Goal: Information Seeking & Learning: Compare options

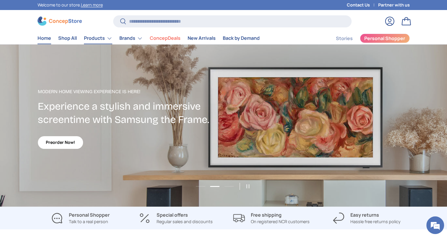
drag, startPoint x: 196, startPoint y: 158, endPoint x: 109, endPoint y: 39, distance: 147.7
click at [109, 39] on link "Products" at bounding box center [98, 38] width 28 height 12
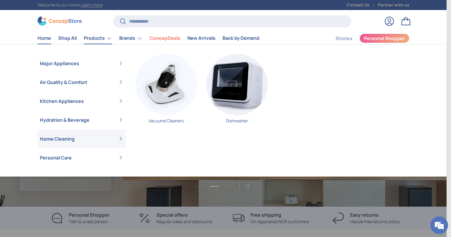
scroll to position [0, 446]
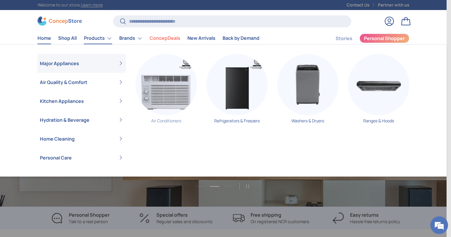
click at [166, 79] on img "Primary" at bounding box center [166, 84] width 61 height 61
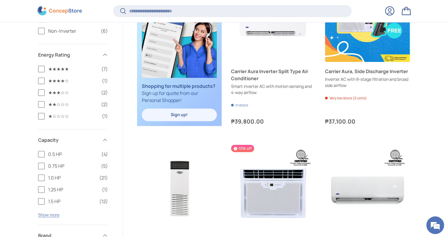
scroll to position [323, 0]
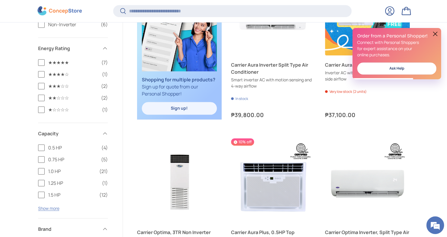
click at [434, 33] on button at bounding box center [434, 33] width 7 height 7
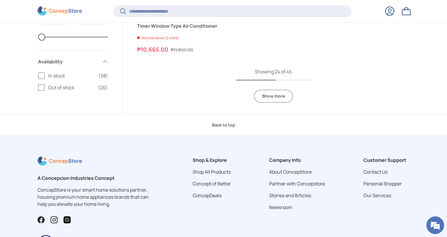
scroll to position [1479, 0]
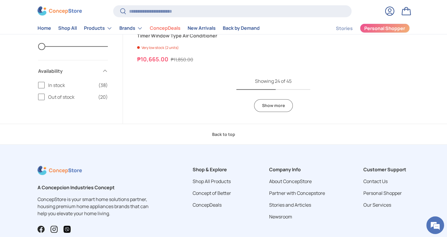
click at [272, 103] on link "Show more" at bounding box center [273, 105] width 39 height 13
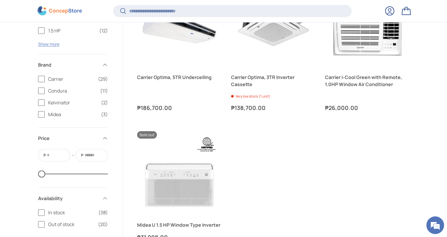
scroll to position [2379, 0]
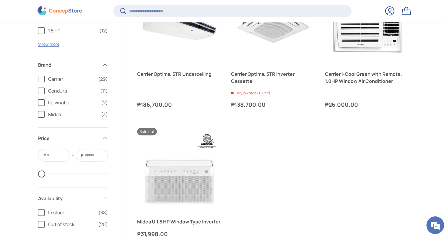
click at [88, 81] on span "Carrier" at bounding box center [71, 79] width 46 height 7
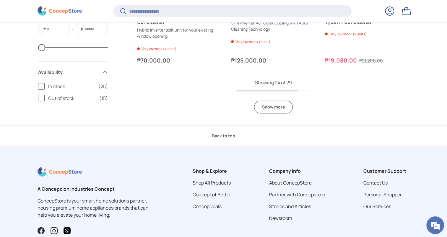
scroll to position [1408, 0]
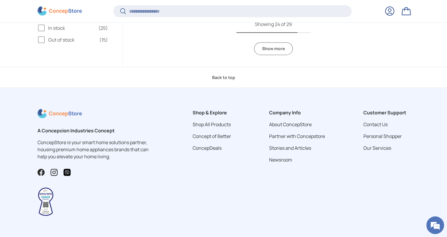
click at [278, 48] on link "Show more" at bounding box center [273, 49] width 39 height 13
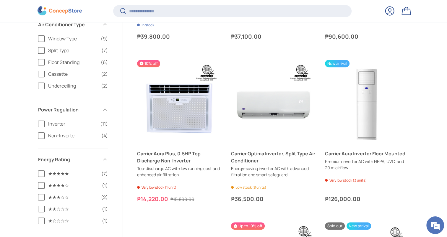
scroll to position [257, 0]
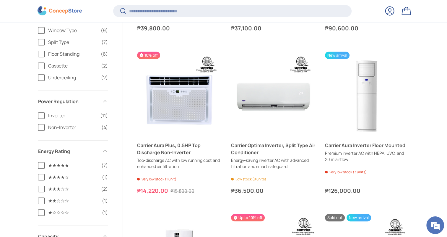
click at [51, 113] on span "Inverter" at bounding box center [72, 115] width 48 height 7
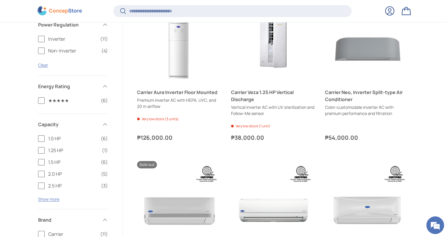
scroll to position [334, 0]
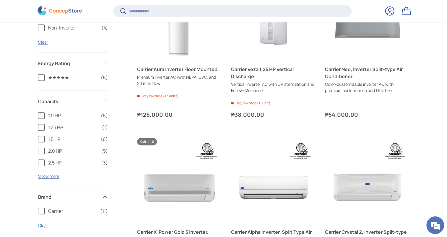
click at [43, 163] on label "2.5 HP (3)" at bounding box center [73, 162] width 70 height 7
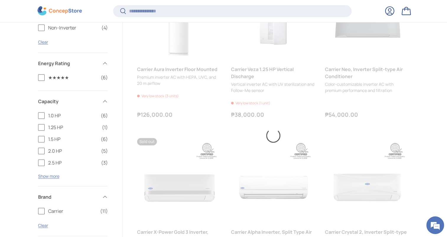
click at [52, 179] on div "1.0 HP (6) 1.25 HP (1) 1.5 HP (6) 2.0 HP (5) 2.5 HP (3) 3.0 HP and Up (2) Show …" at bounding box center [73, 149] width 70 height 74
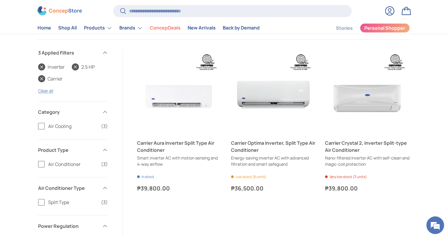
scroll to position [99, 0]
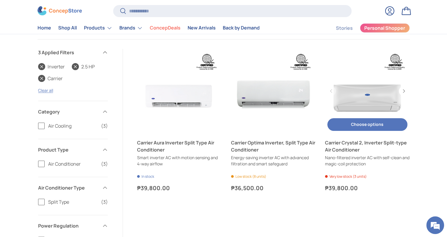
click at [366, 152] on link "Carrier Crystal 2, Inverter Split-type Air Conditioner" at bounding box center [367, 146] width 84 height 14
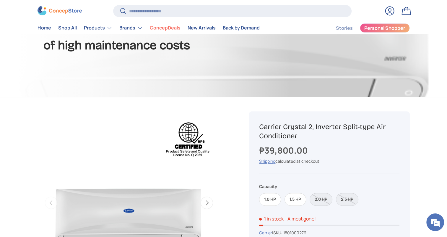
scroll to position [118, 0]
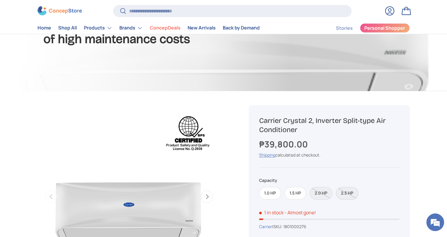
click at [348, 193] on label "2.5 HP" at bounding box center [347, 193] width 22 height 13
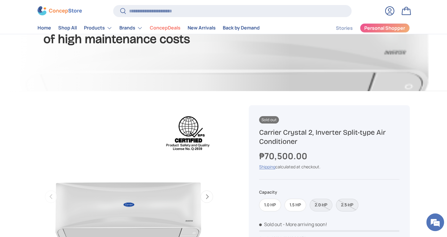
click at [348, 204] on label "2.5 HP" at bounding box center [347, 205] width 22 height 13
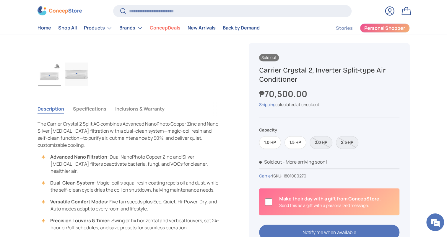
scroll to position [339, 0]
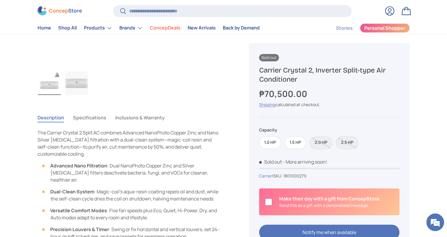
click at [84, 117] on button "Specifications" at bounding box center [89, 118] width 33 height 14
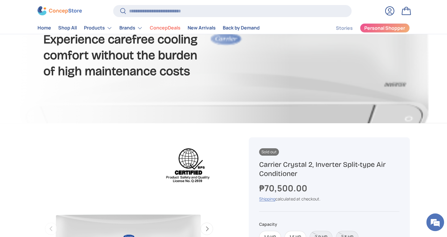
scroll to position [0, 0]
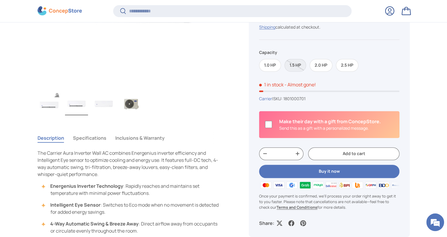
scroll to position [348, 0]
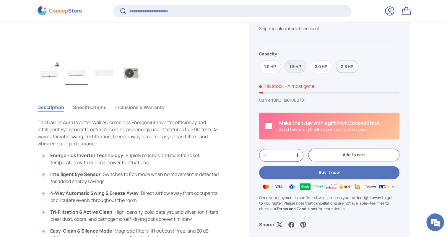
click at [348, 65] on label "2.5 HP" at bounding box center [347, 67] width 22 height 13
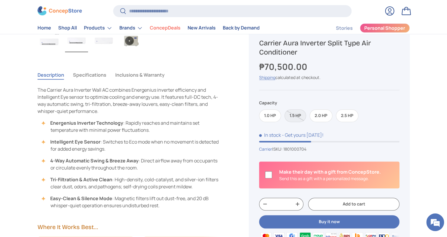
scroll to position [379, 0]
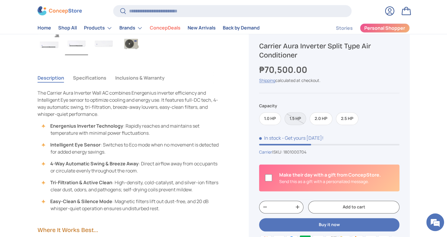
click at [148, 78] on button "Inclusions & Warranty" at bounding box center [139, 78] width 49 height 14
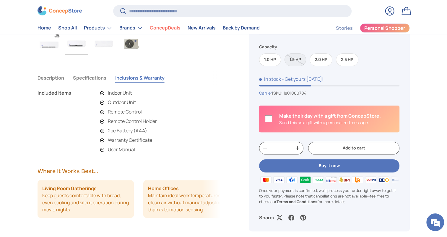
click at [89, 76] on button "Specifications" at bounding box center [89, 78] width 33 height 14
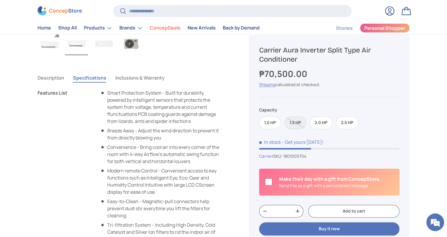
click at [58, 78] on button "Description" at bounding box center [50, 78] width 27 height 14
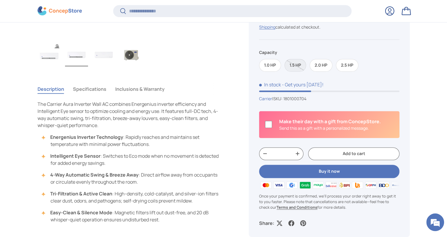
scroll to position [368, 0]
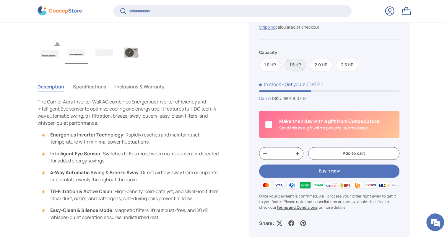
click at [94, 87] on button "Specifications" at bounding box center [89, 87] width 33 height 14
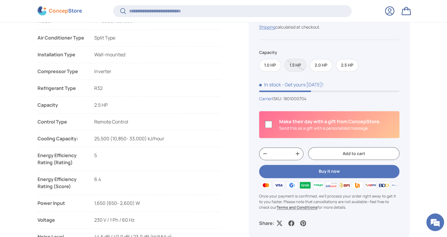
scroll to position [710, 0]
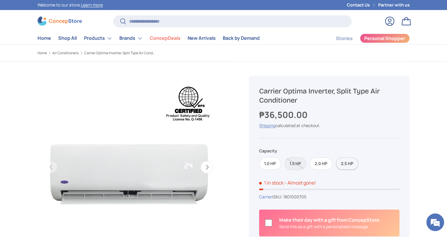
click at [345, 164] on label "2.5 HP" at bounding box center [347, 164] width 22 height 13
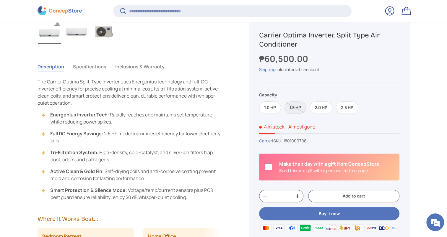
scroll to position [236, 0]
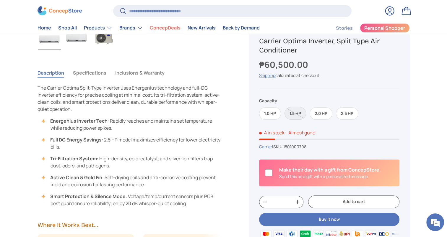
click at [100, 70] on button "Specifications" at bounding box center [89, 73] width 33 height 14
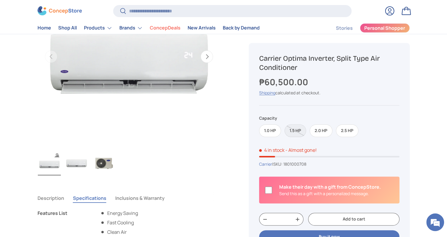
scroll to position [73, 0]
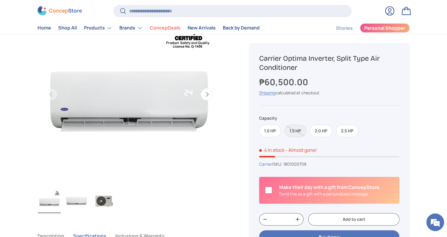
click at [52, 209] on img "Gallery Viewer" at bounding box center [49, 202] width 23 height 24
click at [84, 200] on img "Gallery Viewer" at bounding box center [76, 202] width 23 height 24
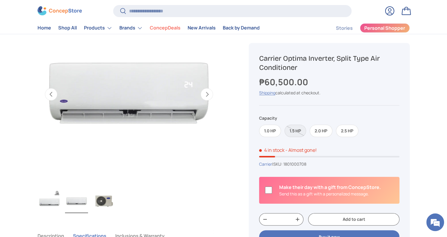
click at [56, 201] on img "Gallery Viewer" at bounding box center [49, 202] width 23 height 24
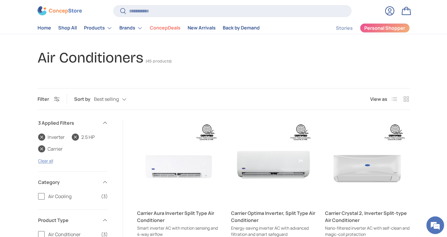
scroll to position [30, 0]
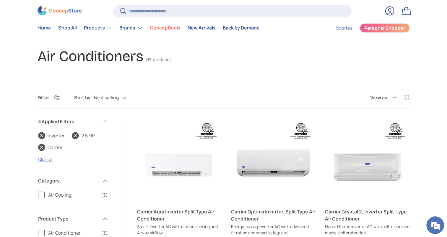
click at [41, 149] on link "Carrier" at bounding box center [50, 147] width 25 height 7
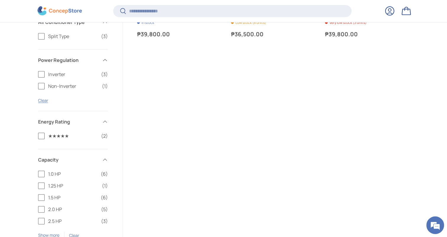
scroll to position [265, 0]
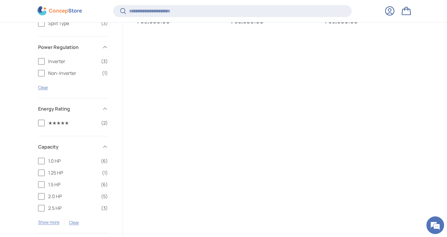
click at [49, 209] on span "2.5 HP" at bounding box center [72, 208] width 49 height 7
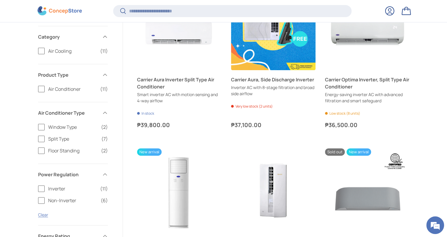
scroll to position [161, 0]
click at [54, 126] on span "Window Type" at bounding box center [72, 126] width 49 height 7
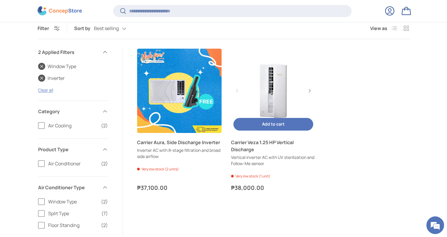
scroll to position [69, 0]
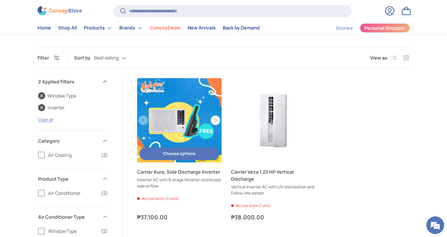
click at [167, 121] on link "Carrier Aura, Side Discharge Inverter" at bounding box center [179, 120] width 84 height 84
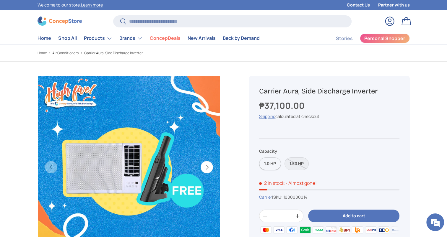
click at [265, 167] on label "1.0 HP" at bounding box center [270, 164] width 22 height 13
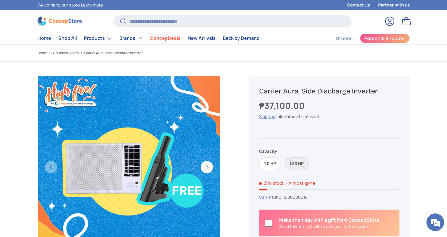
click at [291, 168] on label "1.50 HP" at bounding box center [296, 164] width 24 height 13
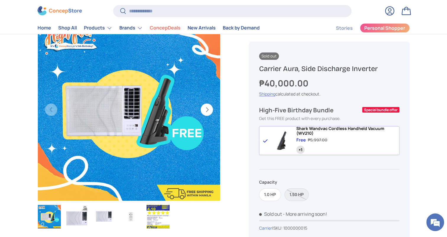
scroll to position [59, 0]
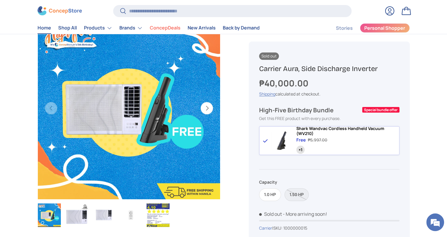
click at [45, 27] on link "Home" at bounding box center [44, 28] width 14 height 12
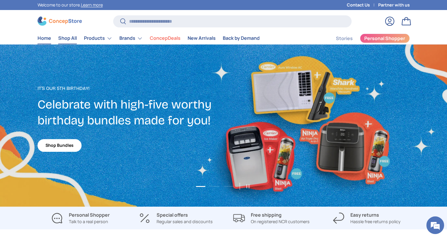
click at [70, 39] on link "Shop All" at bounding box center [67, 38] width 19 height 12
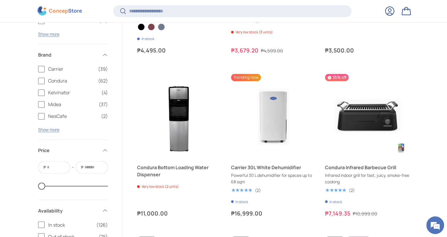
scroll to position [936, 0]
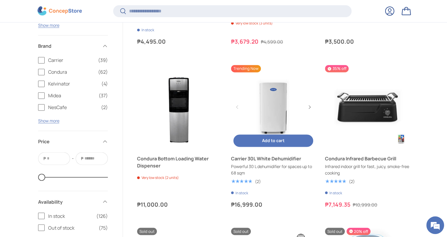
click at [277, 106] on link "Carrier 30L White Dehumidifier" at bounding box center [273, 107] width 84 height 84
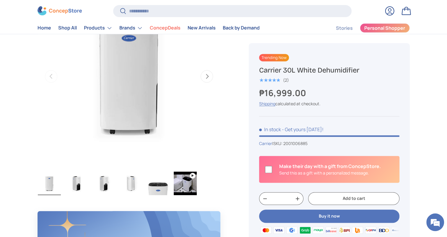
scroll to position [236, 0]
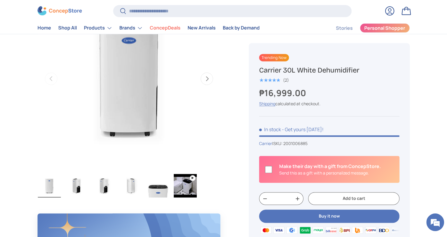
click at [191, 184] on img "Gallery Viewer" at bounding box center [185, 186] width 23 height 24
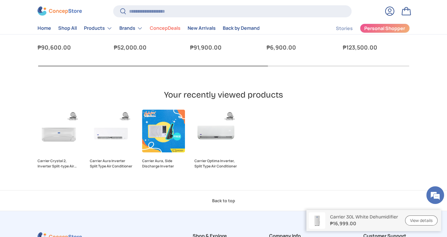
scroll to position [1946, 0]
